Goal: Obtain resource: Download file/media

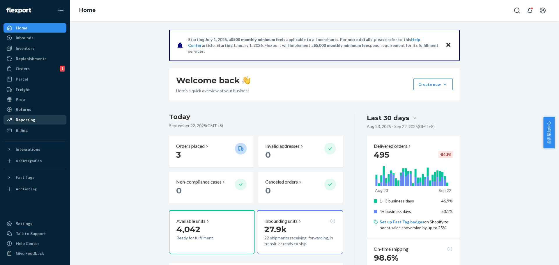
click at [27, 119] on div "Reporting" at bounding box center [25, 120] width 19 height 6
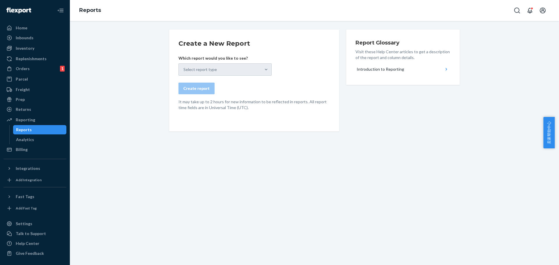
click at [227, 70] on div "Select report type" at bounding box center [224, 69] width 93 height 12
click at [233, 71] on div "Select report type" at bounding box center [224, 69] width 93 height 12
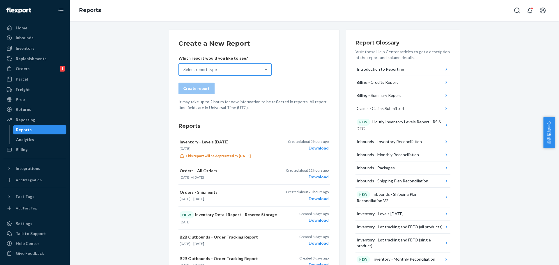
click at [229, 71] on div "Select report type" at bounding box center [220, 70] width 82 height 12
click at [184, 71] on input "Select report type" at bounding box center [183, 70] width 1 height 6
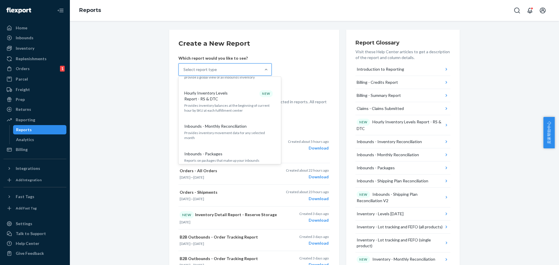
scroll to position [116, 0]
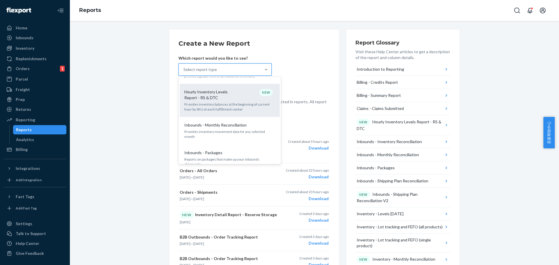
click at [236, 98] on p "Hourly Inventory Levels Report - RS & DTC" at bounding box center [212, 95] width 56 height 12
click at [184, 72] on input "option Hourly Inventory Levels Report - RS & DTC focused, 6 of 33. 33 results a…" at bounding box center [183, 70] width 1 height 6
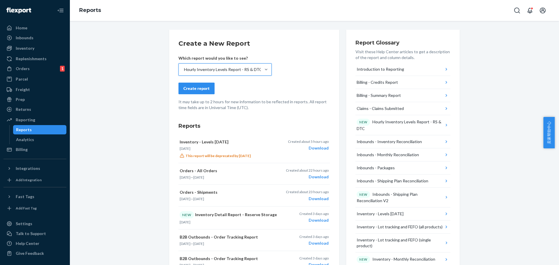
click at [203, 95] on form "Create a New Report Which report would you like to see? option Hourly Inventory…" at bounding box center [253, 75] width 151 height 72
click at [203, 92] on button "Create report" at bounding box center [196, 89] width 36 height 12
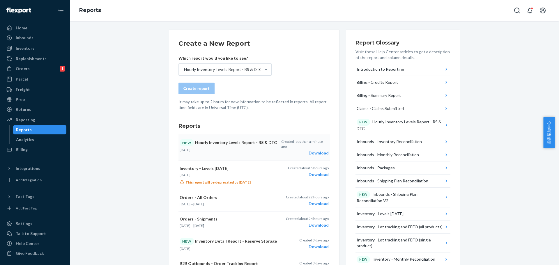
click at [317, 150] on div "Download" at bounding box center [304, 153] width 47 height 6
